Goal: Task Accomplishment & Management: Use online tool/utility

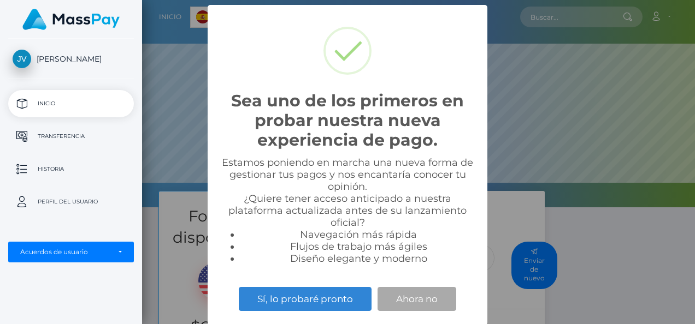
scroll to position [207, 553]
click at [418, 290] on button "Ahora no" at bounding box center [416, 299] width 79 height 24
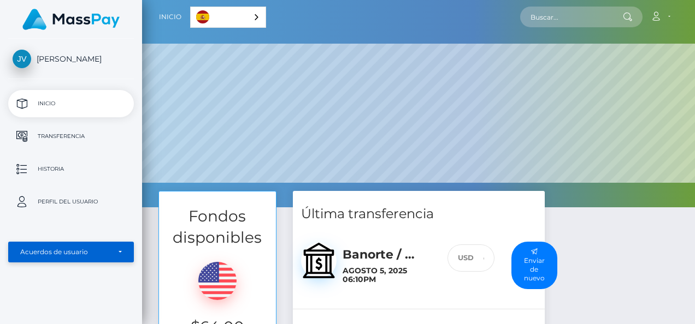
click at [55, 246] on div "Acuerdos de usuario" at bounding box center [71, 252] width 126 height 21
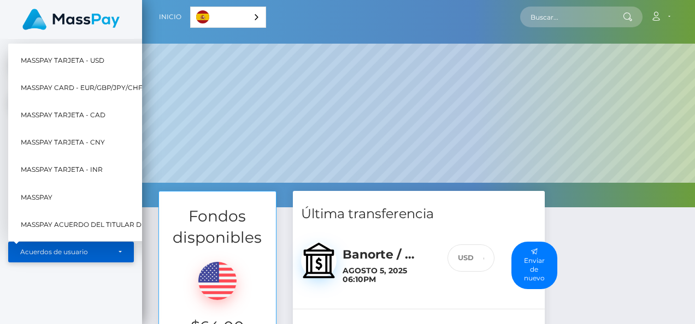
click at [55, 246] on div "Acuerdos de usuario" at bounding box center [71, 252] width 126 height 21
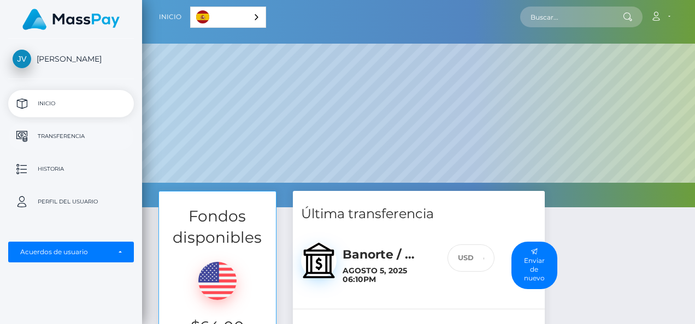
click at [75, 138] on p "Transferencia" at bounding box center [71, 136] width 117 height 16
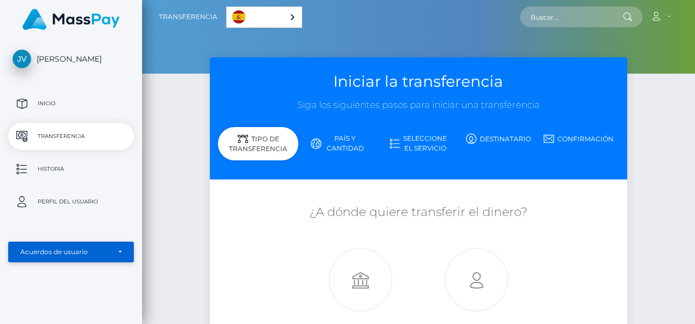
click at [79, 253] on div "Acuerdos de usuario" at bounding box center [65, 252] width 90 height 9
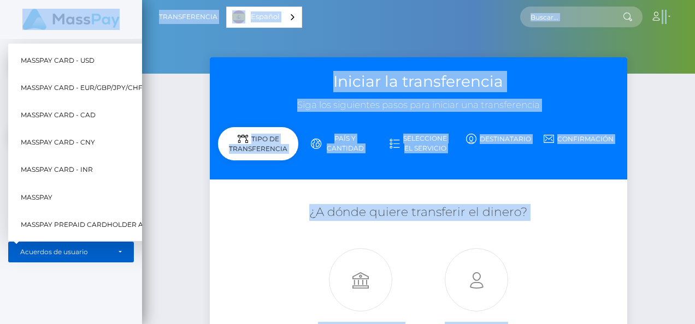
drag, startPoint x: 694, startPoint y: 247, endPoint x: 688, endPoint y: 335, distance: 88.7
click at [688, 324] on html "Julian Flores Del Valle Inicio Transferencia Historia Perfil del usuario" at bounding box center [347, 162] width 695 height 324
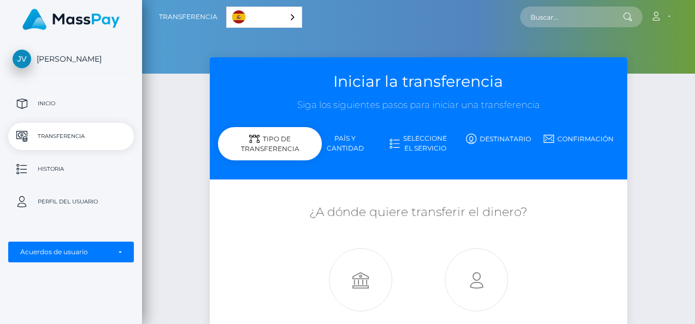
click at [656, 109] on div "Iniciar la transferencia Siga los siguientes pasos para iniciar una transferenc…" at bounding box center [418, 235] width 553 height 357
